Goal: Task Accomplishment & Management: Use online tool/utility

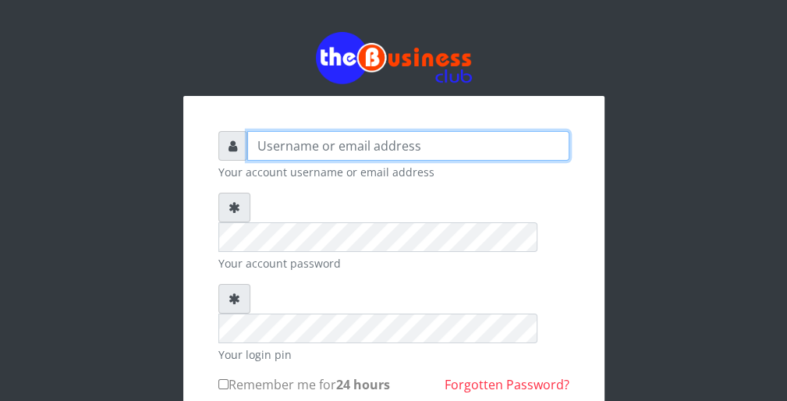
type input "wergbac8"
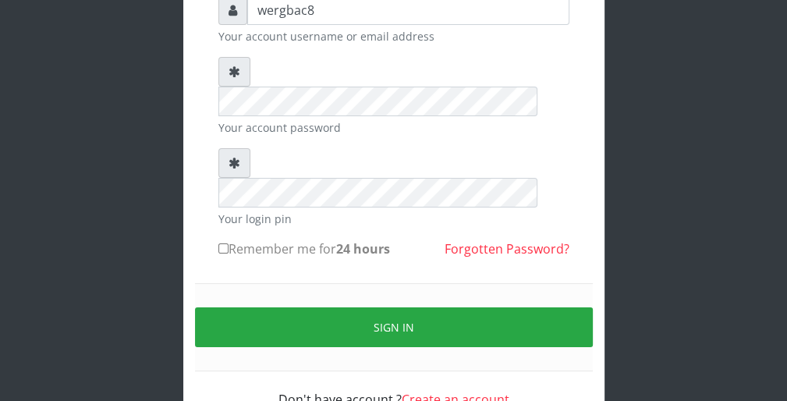
scroll to position [144, 0]
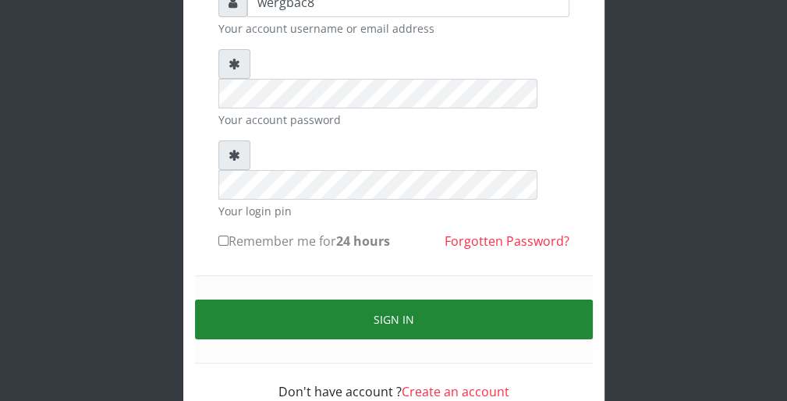
click at [574, 299] on button "Sign in" at bounding box center [394, 319] width 398 height 40
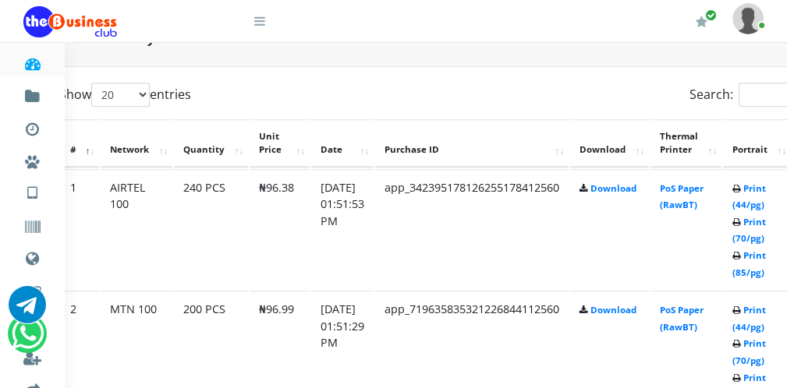
scroll to position [780, 62]
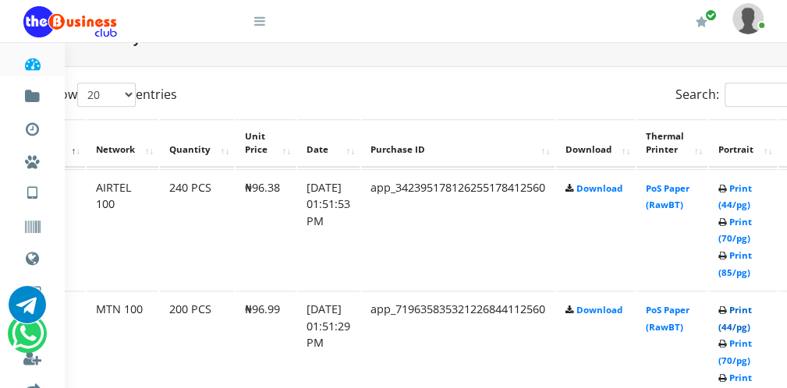
click at [746, 324] on link "Print (44/pg)" at bounding box center [735, 318] width 34 height 29
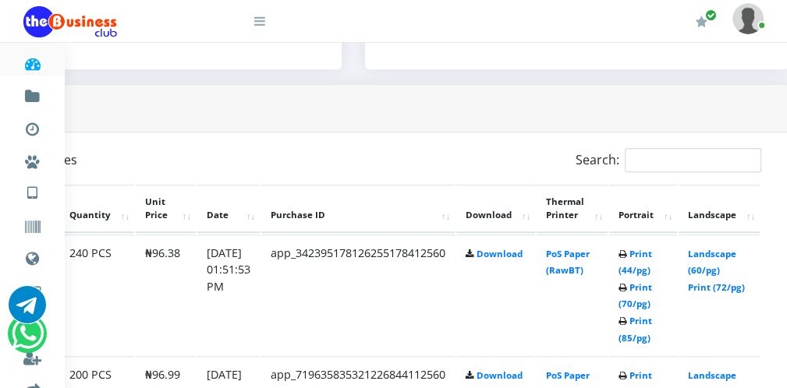
scroll to position [714, 131]
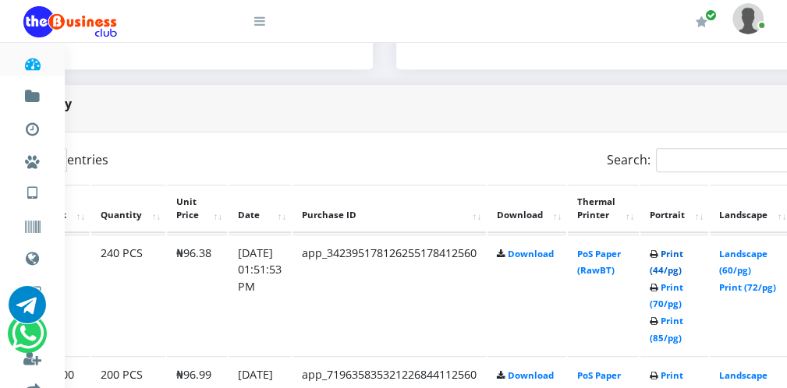
click at [683, 268] on link "Print (44/pg)" at bounding box center [667, 262] width 34 height 29
